Goal: Browse casually

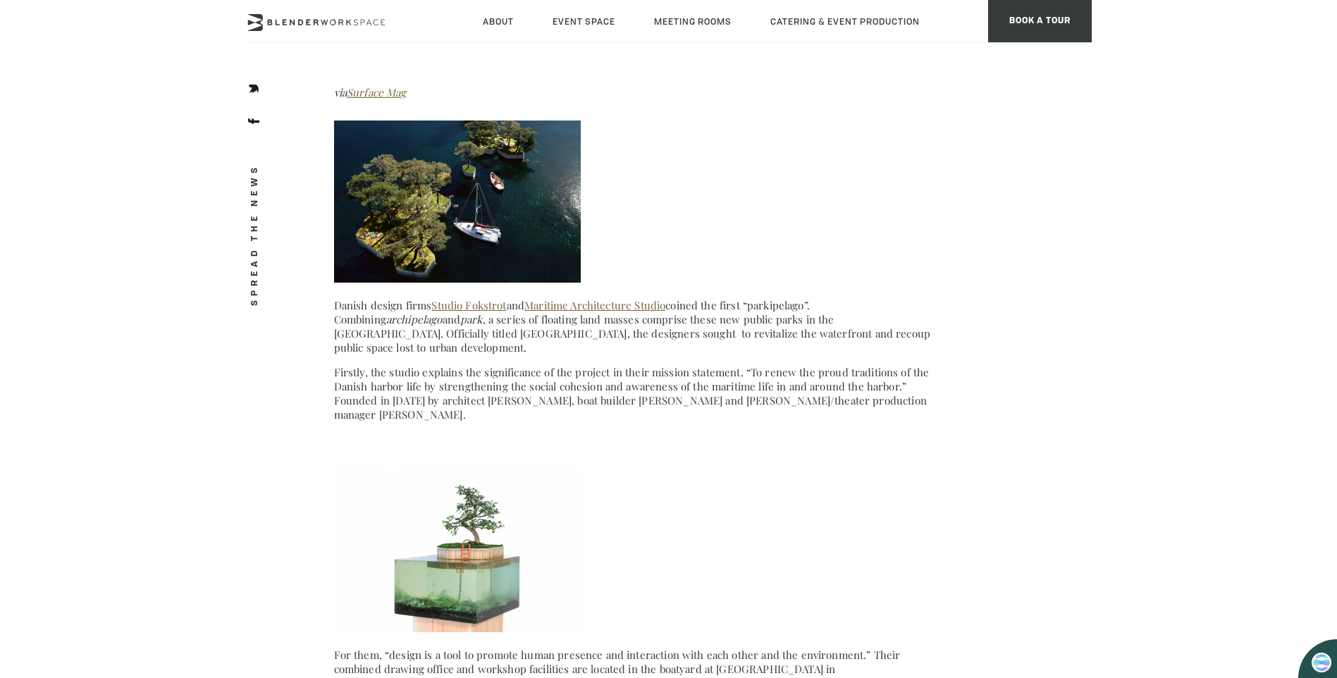
scroll to position [939, 0]
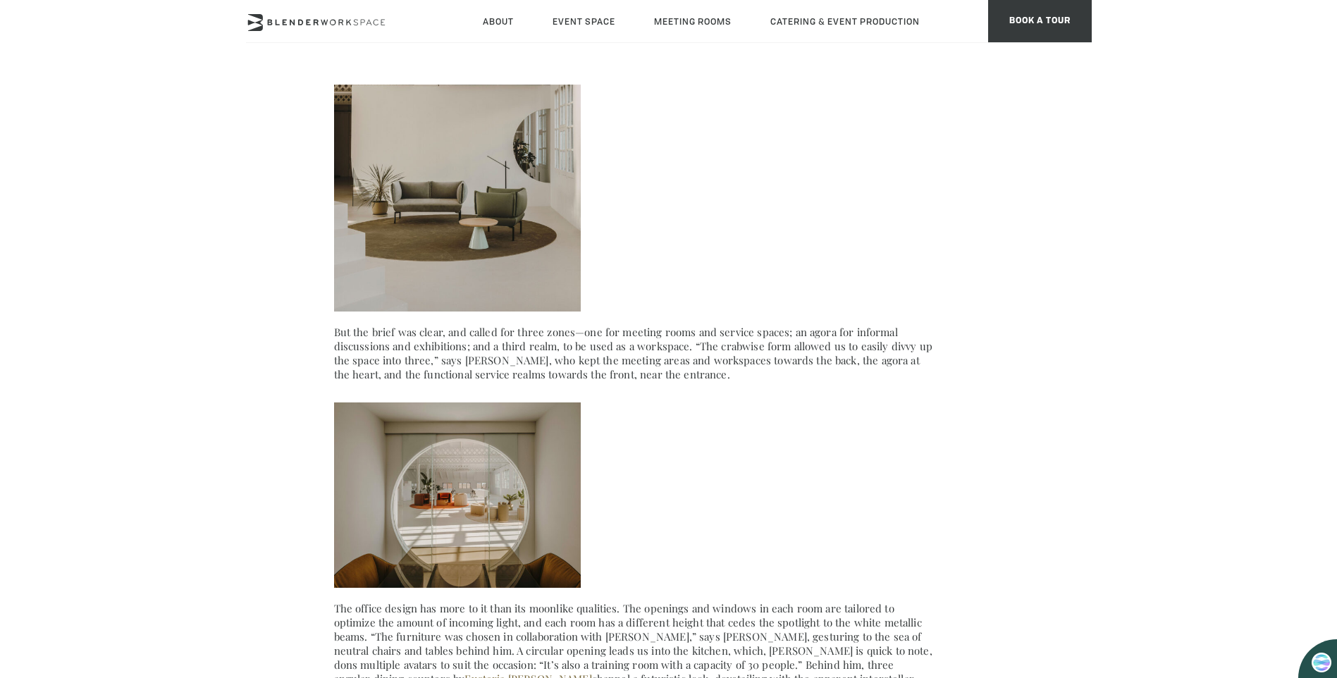
scroll to position [3289, 0]
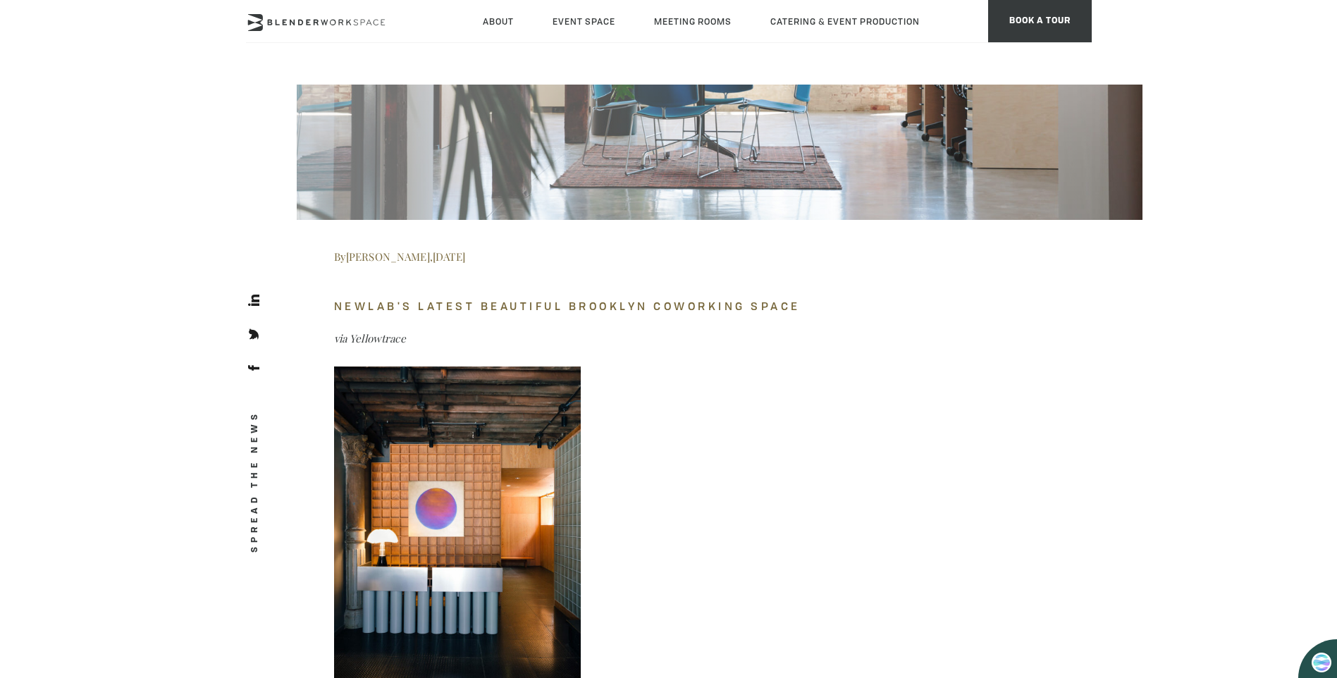
scroll to position [3758, 0]
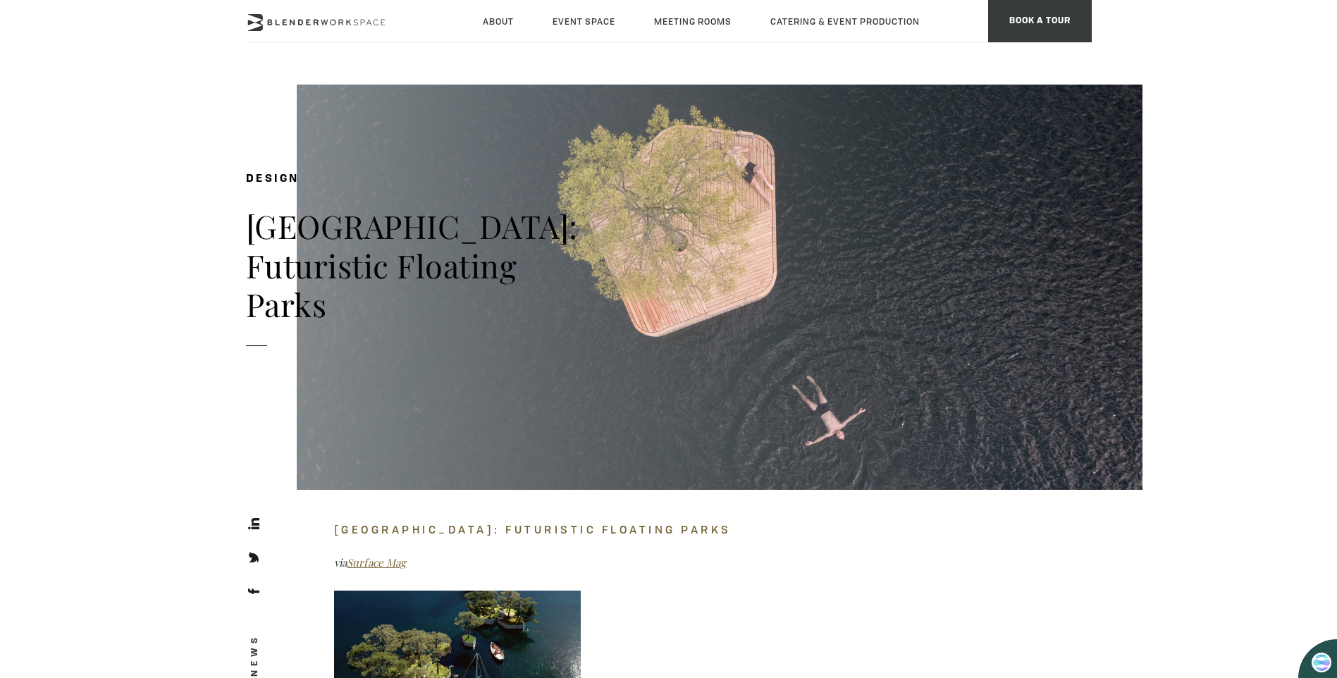
scroll to position [470, 0]
